Goal: Task Accomplishment & Management: Manage account settings

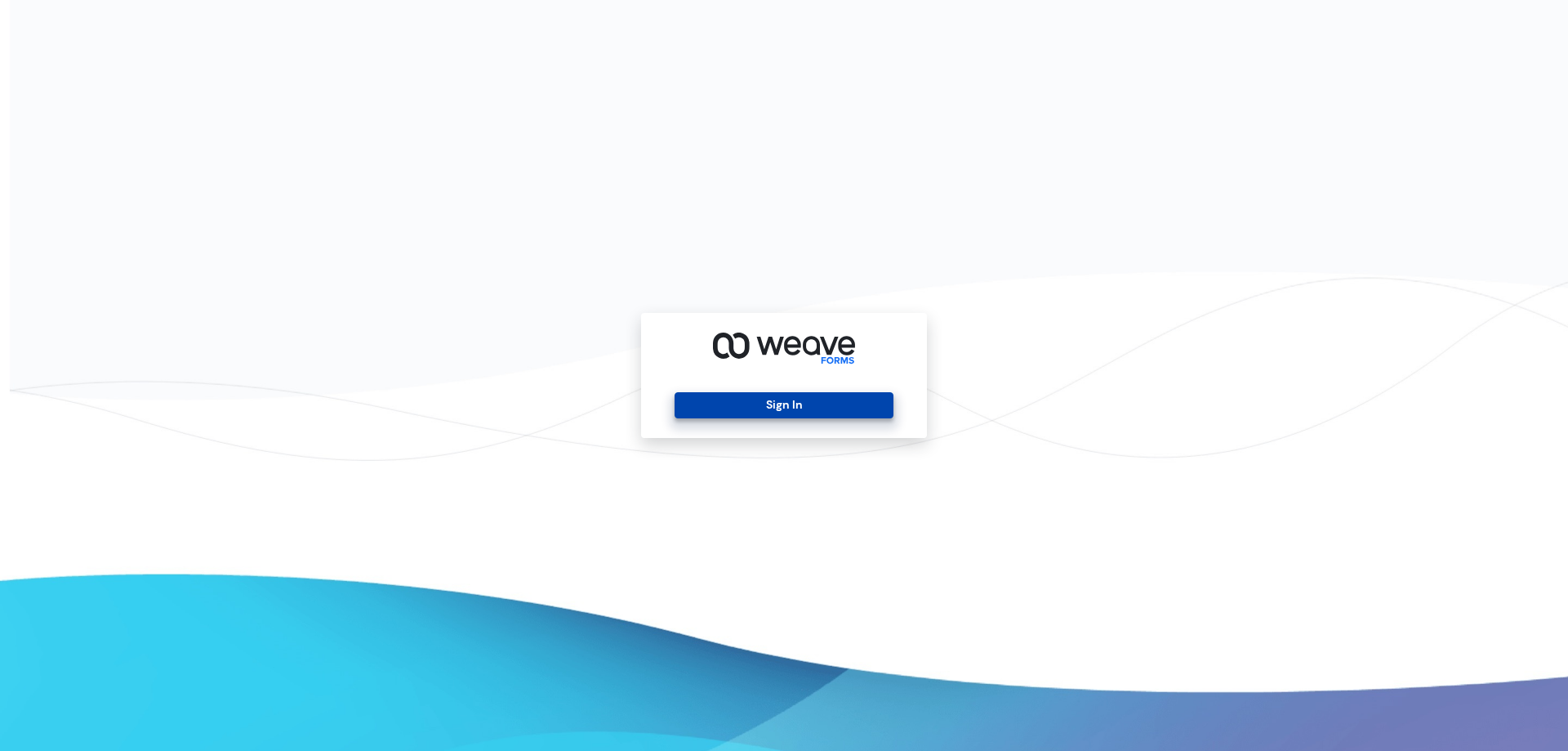
click at [814, 405] on button "Sign In" at bounding box center [784, 405] width 218 height 27
click at [762, 404] on button "Sign In" at bounding box center [784, 405] width 218 height 27
